Goal: Transaction & Acquisition: Obtain resource

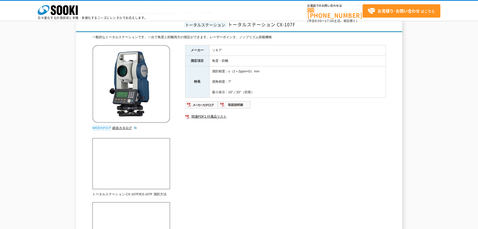
scroll to position [50, 0]
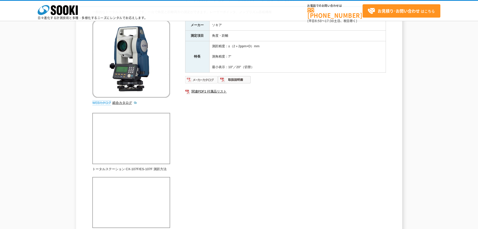
click at [197, 80] on img at bounding box center [201, 80] width 33 height 8
click at [239, 78] on img at bounding box center [234, 80] width 33 height 8
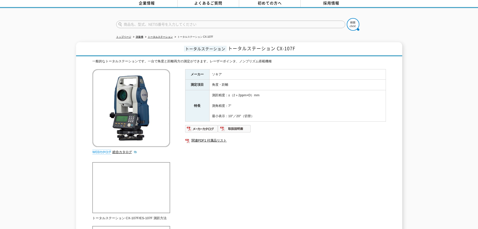
scroll to position [0, 0]
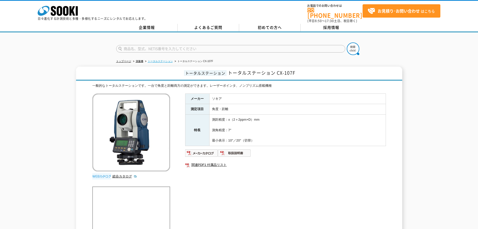
click at [166, 60] on link "トータルステーション" at bounding box center [160, 61] width 25 height 3
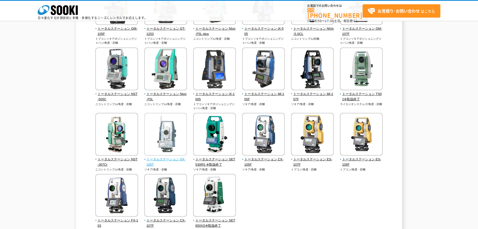
scroll to position [125, 0]
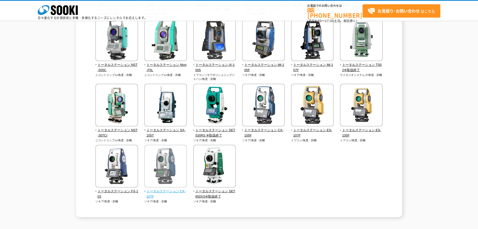
click at [170, 191] on span "トータルステーション CX-107F" at bounding box center [165, 193] width 43 height 11
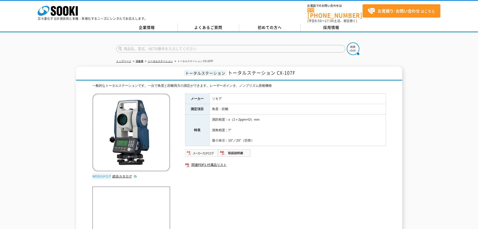
click at [205, 151] on img at bounding box center [201, 153] width 33 height 8
